Goal: Information Seeking & Learning: Learn about a topic

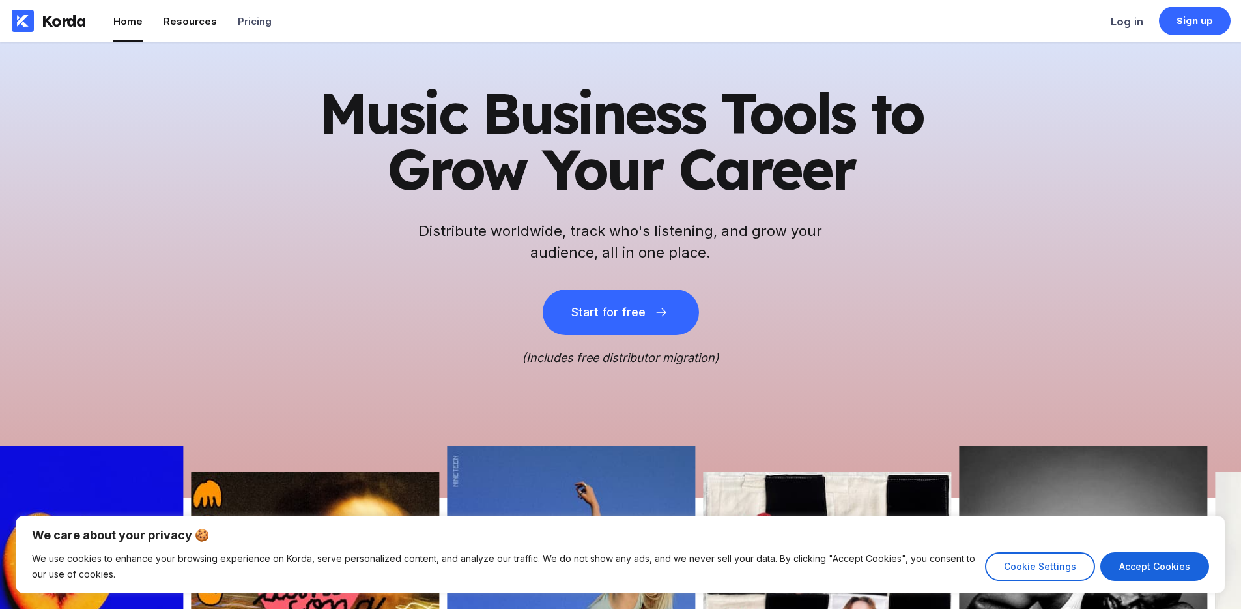
click at [186, 13] on li "Resources" at bounding box center [190, 21] width 53 height 42
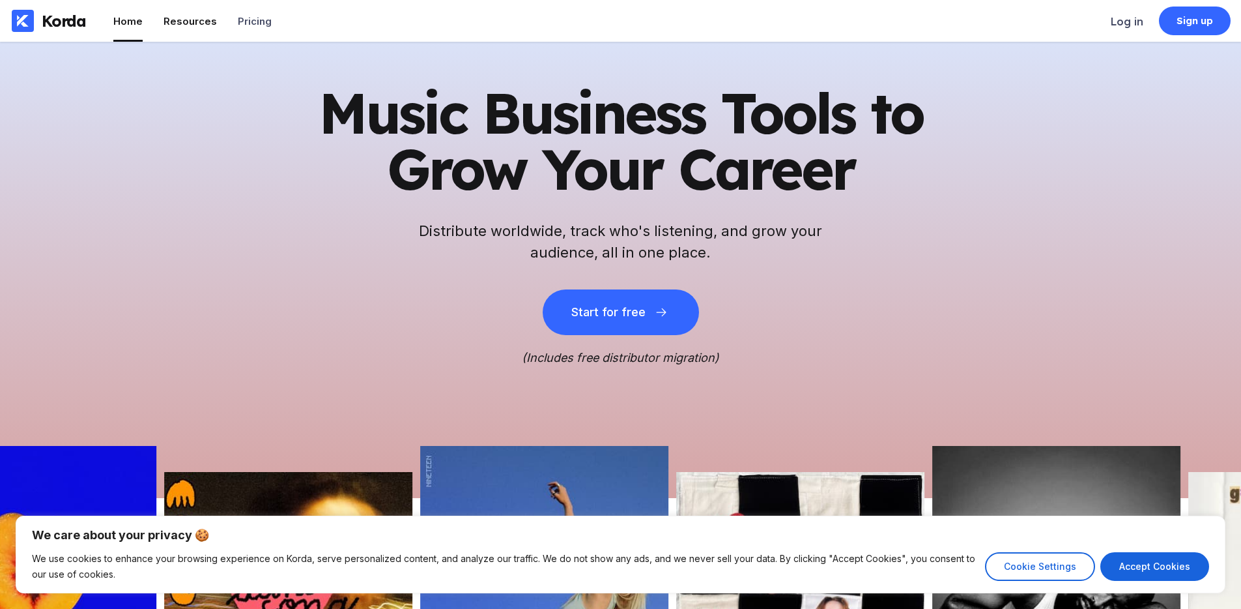
click at [182, 21] on div "Resources" at bounding box center [190, 21] width 53 height 12
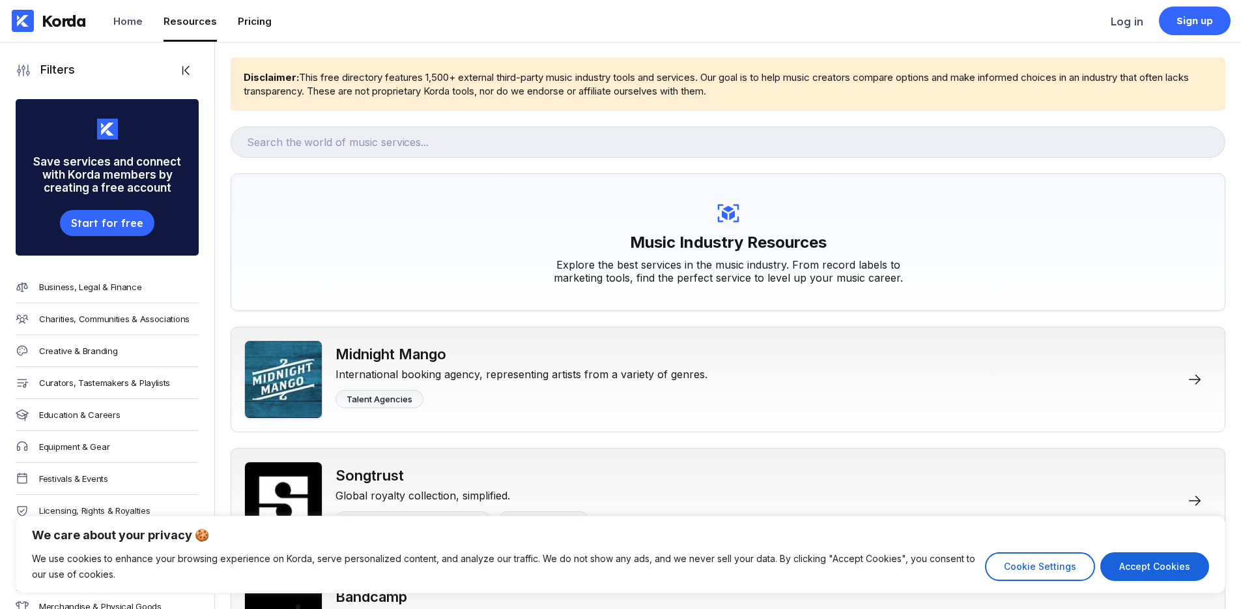
click at [254, 23] on div "Pricing" at bounding box center [255, 21] width 34 height 12
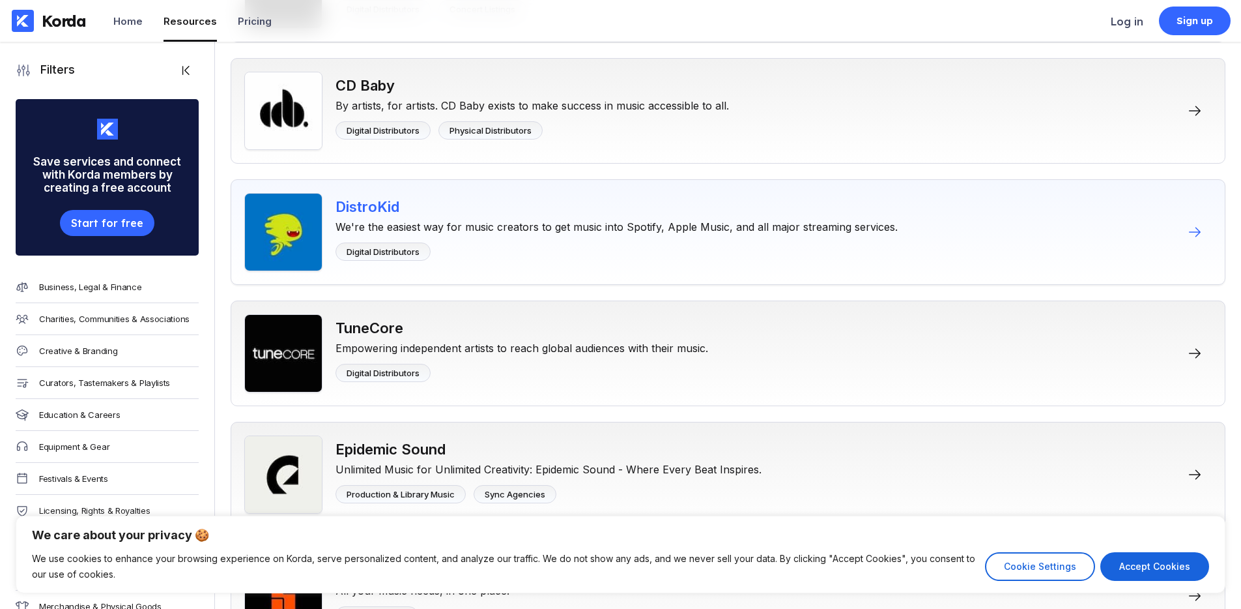
scroll to position [617, 0]
